Goal: Navigation & Orientation: Find specific page/section

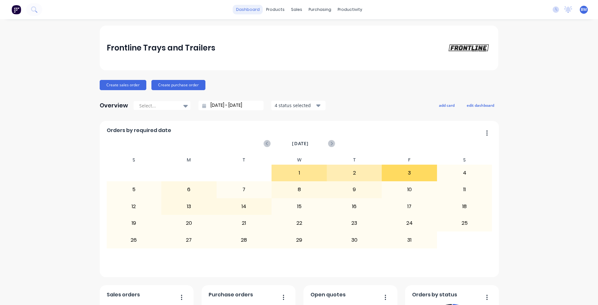
click at [239, 9] on link "dashboard" at bounding box center [248, 10] width 30 height 10
click at [260, 10] on link "dashboard" at bounding box center [248, 10] width 30 height 10
click at [248, 12] on link "dashboard" at bounding box center [248, 10] width 30 height 10
click at [233, 5] on link "dashboard" at bounding box center [248, 10] width 30 height 10
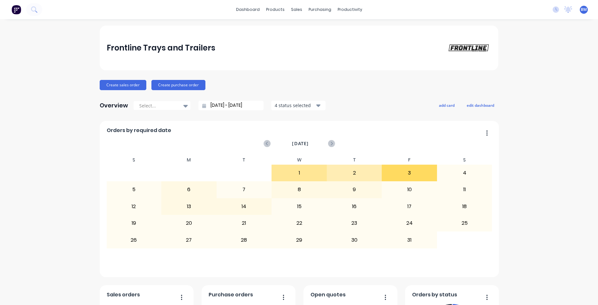
click at [241, 11] on link "dashboard" at bounding box center [248, 10] width 30 height 10
click at [254, 4] on div "dashboard products sales purchasing productivity dashboard products Product Cat…" at bounding box center [299, 9] width 598 height 19
click at [252, 7] on link "dashboard" at bounding box center [248, 10] width 30 height 10
click at [247, 12] on link "dashboard" at bounding box center [248, 10] width 30 height 10
